Goal: Information Seeking & Learning: Learn about a topic

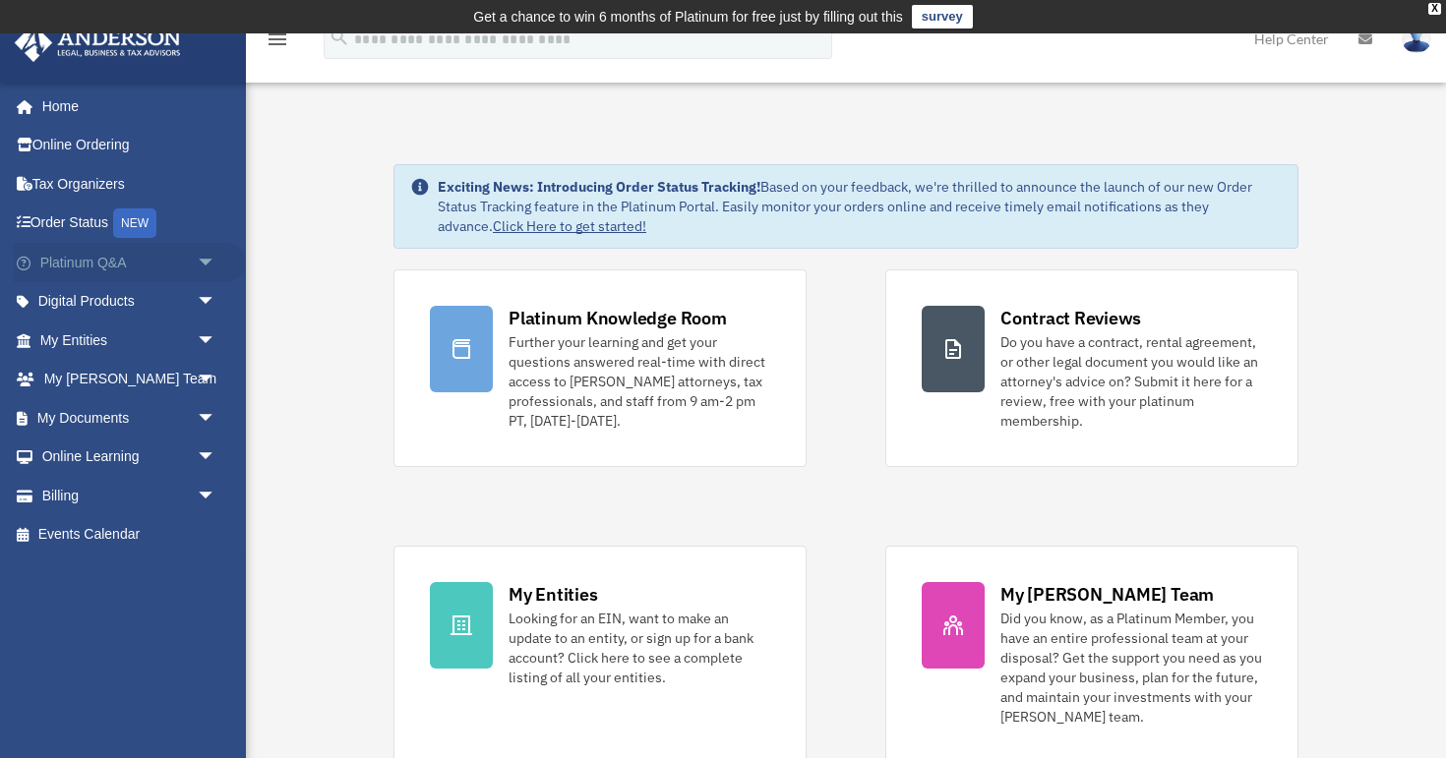
click at [135, 257] on link "Platinum Q&A arrow_drop_down" at bounding box center [130, 262] width 232 height 39
click at [209, 261] on span "arrow_drop_down" at bounding box center [216, 263] width 39 height 40
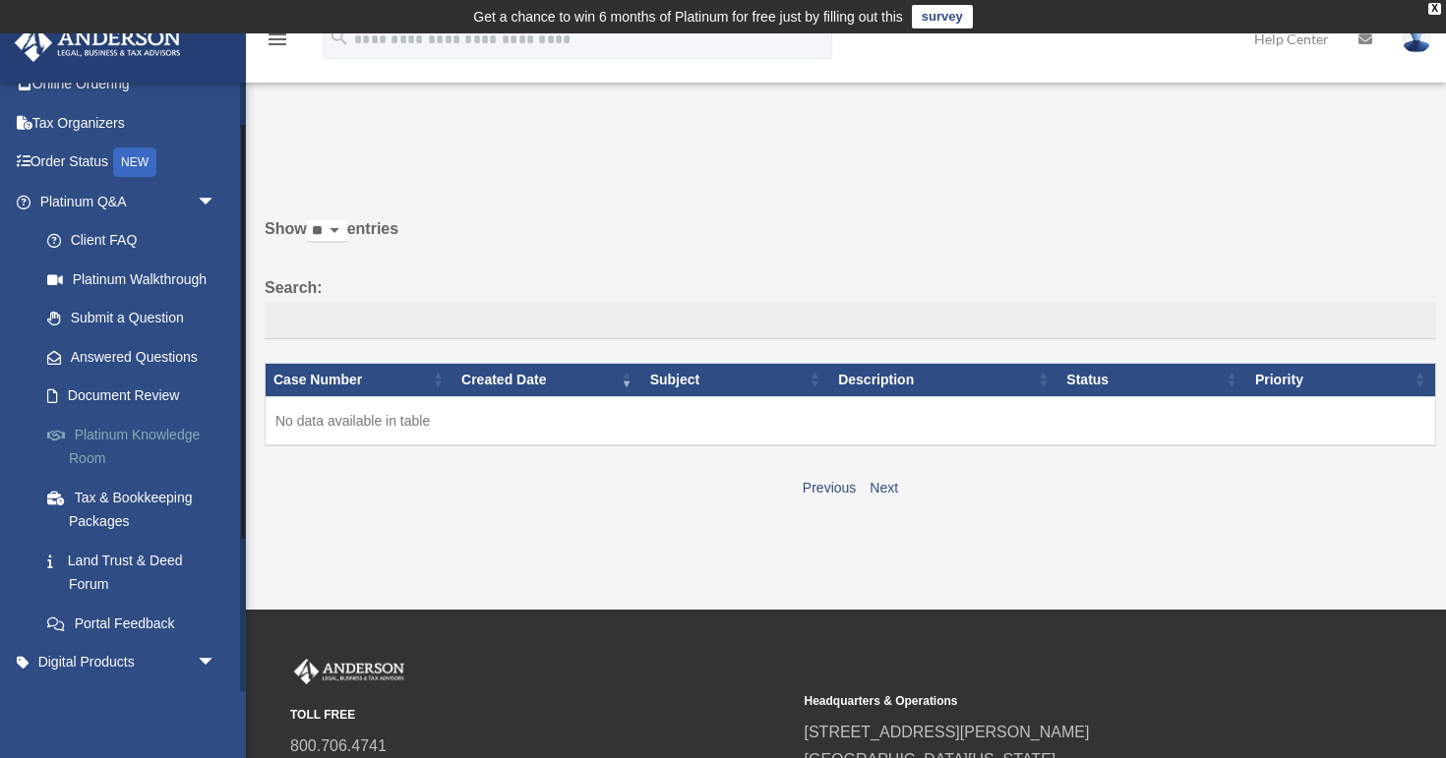
scroll to position [63, 0]
click at [102, 431] on link "Platinum Knowledge Room" at bounding box center [137, 444] width 218 height 63
